Goal: Information Seeking & Learning: Learn about a topic

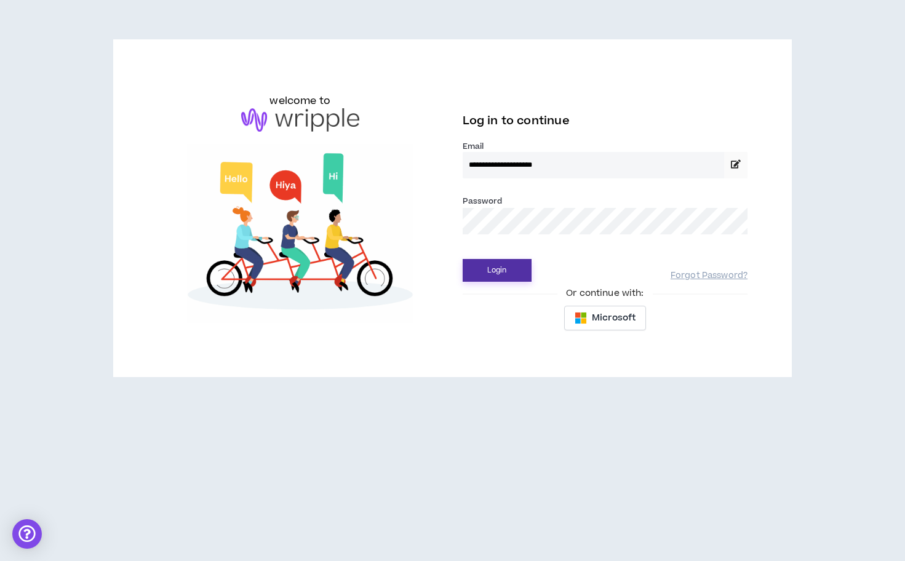
click at [491, 271] on button "Login" at bounding box center [497, 270] width 69 height 23
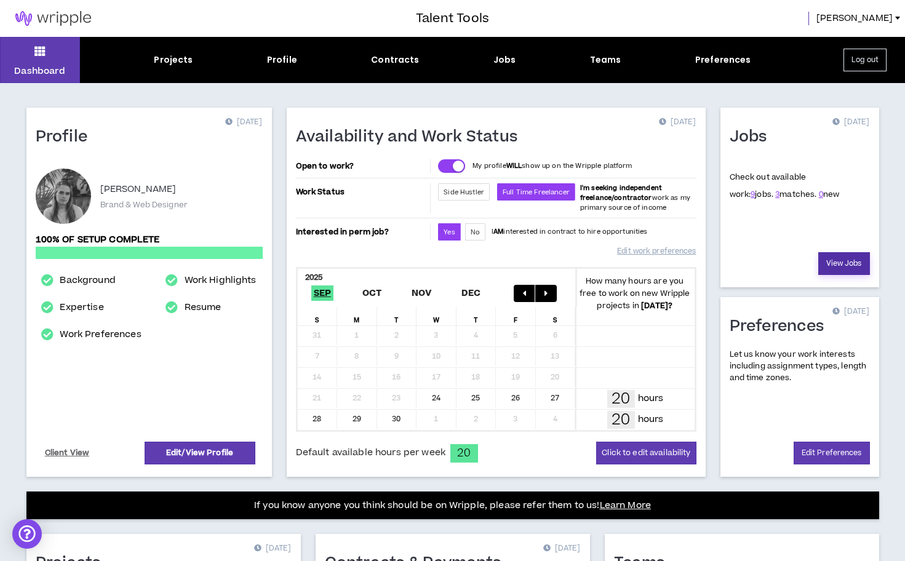
click at [846, 264] on link "View Jobs" at bounding box center [845, 263] width 52 height 23
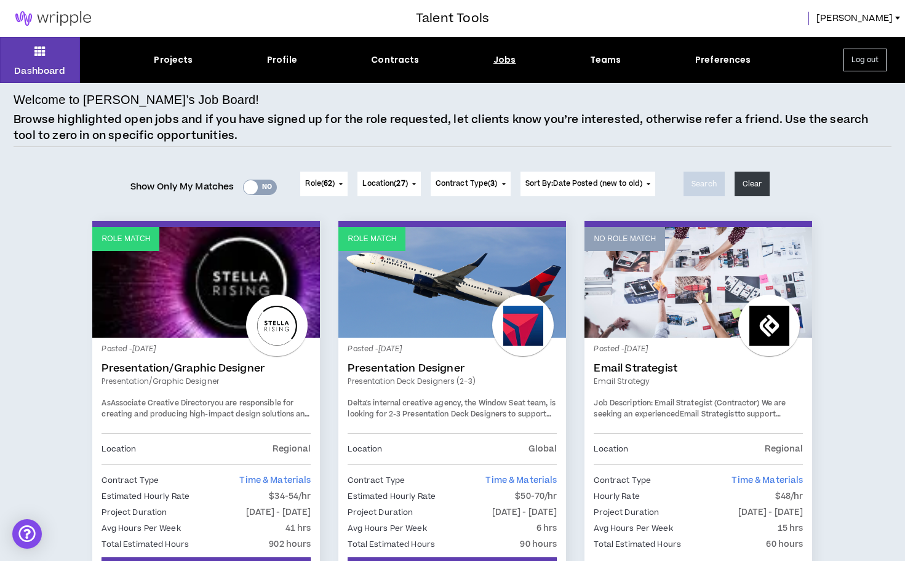
click at [348, 191] on div "Role ( 62 ) 62 Selected Edit Done Experience & Design All None Instructional De…" at bounding box center [323, 184] width 57 height 25
click at [339, 188] on button "Role ( 62 )" at bounding box center [323, 184] width 47 height 25
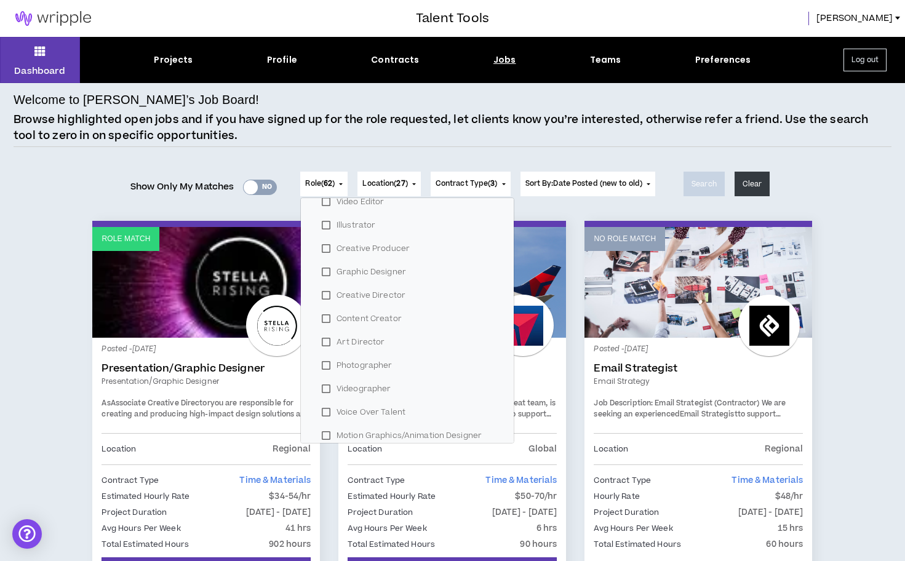
scroll to position [321, 0]
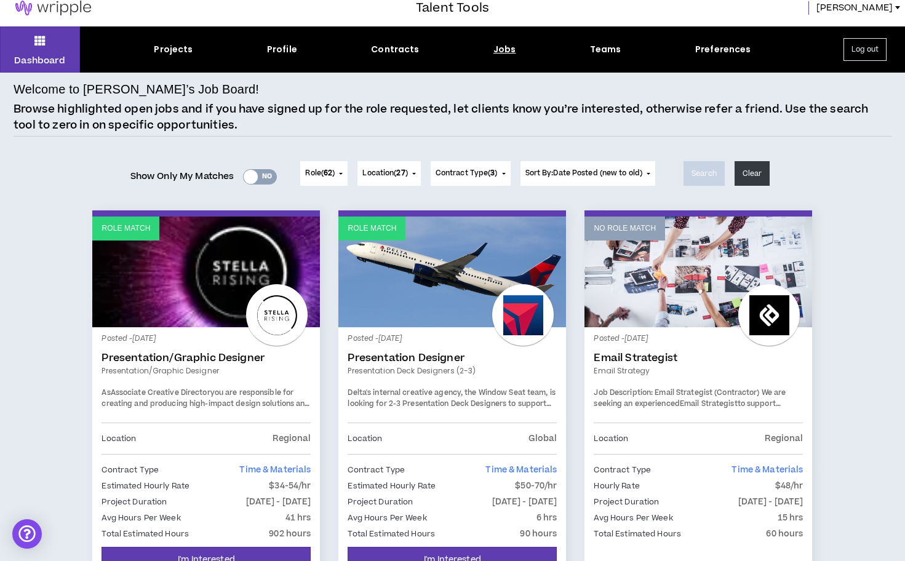
scroll to position [0, 0]
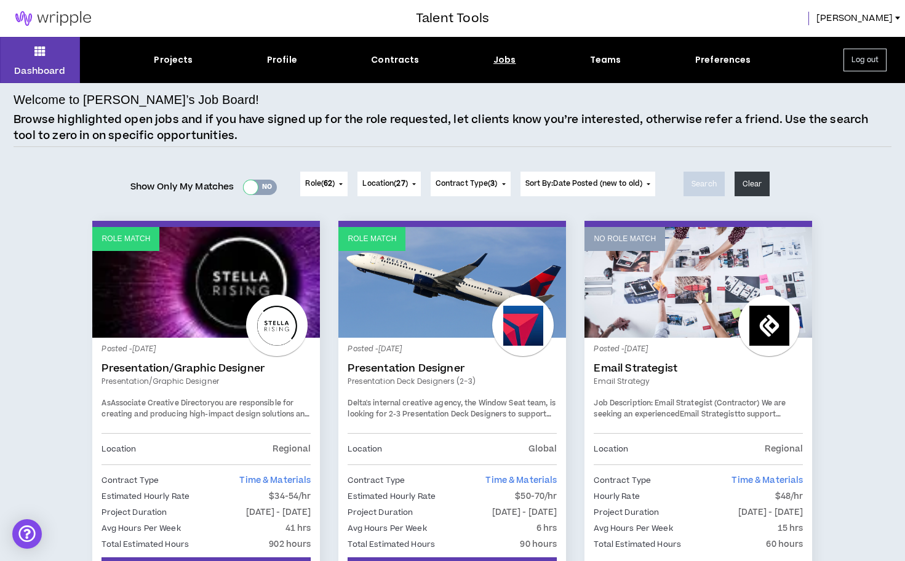
click at [249, 186] on div at bounding box center [251, 187] width 14 height 14
